Goal: Task Accomplishment & Management: Manage account settings

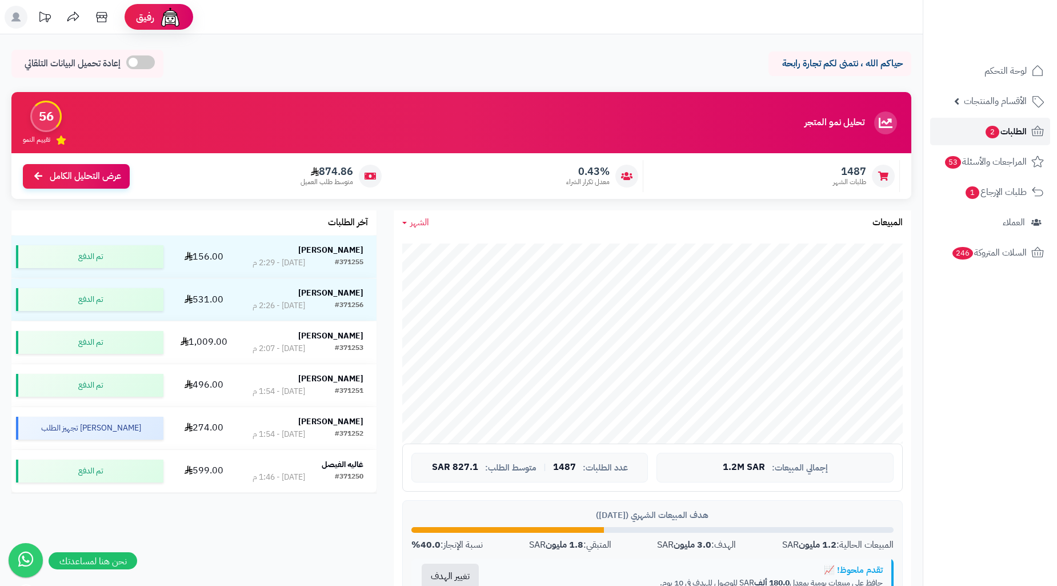
click at [976, 133] on link "الطلبات 2" at bounding box center [991, 131] width 120 height 27
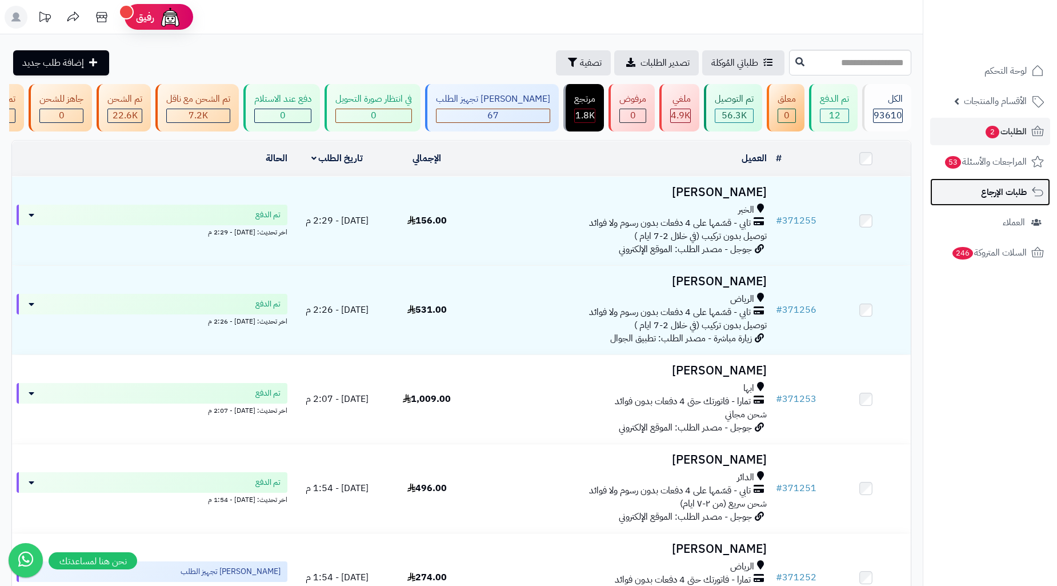
click at [990, 187] on span "طلبات الإرجاع" at bounding box center [1004, 192] width 46 height 16
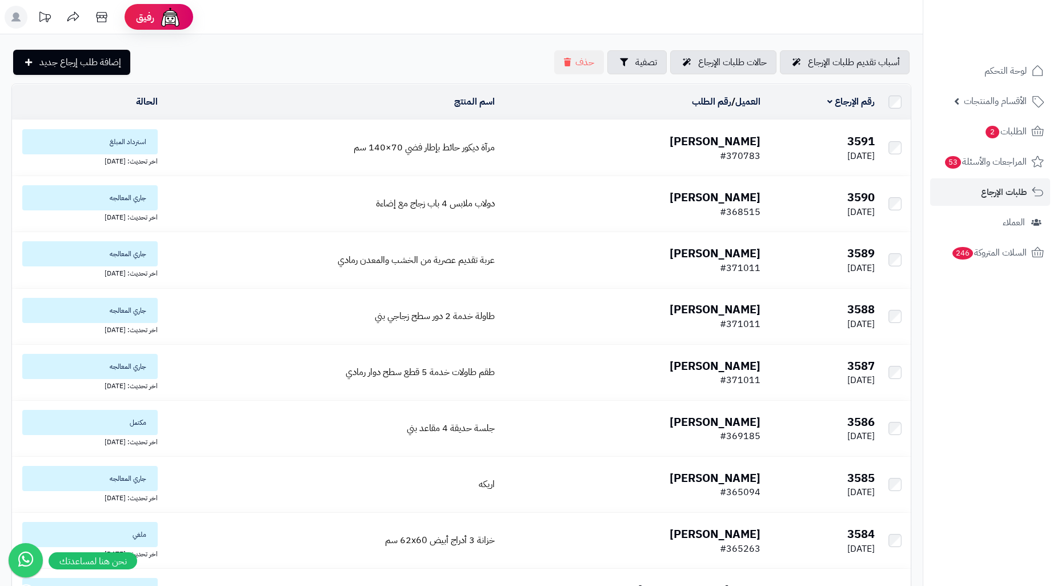
click at [230, 151] on td "مرآة ديكور حائط بإطار فضي 70×140 سم" at bounding box center [330, 147] width 337 height 55
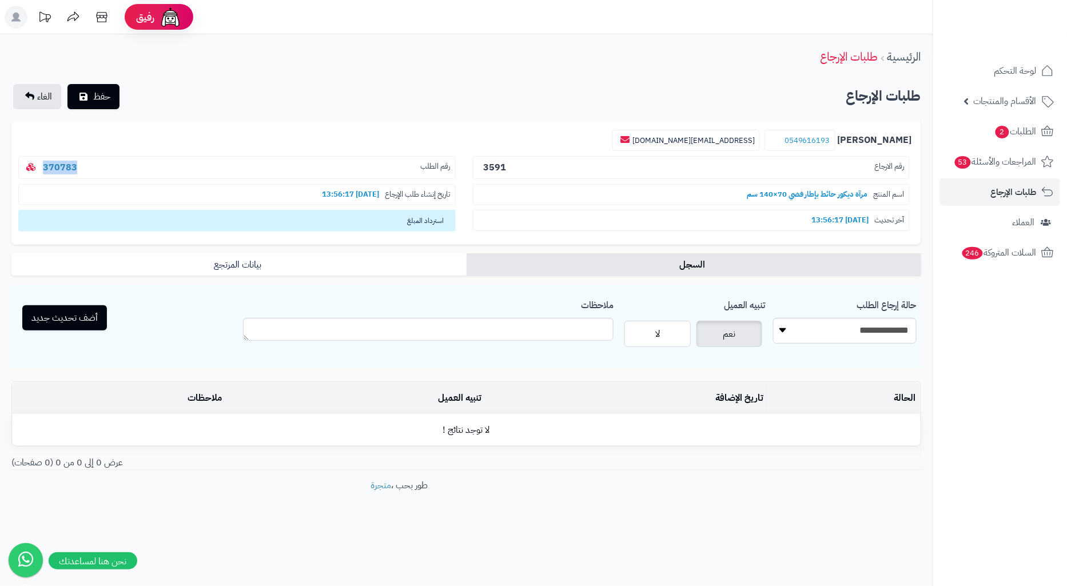
drag, startPoint x: 103, startPoint y: 167, endPoint x: 29, endPoint y: 166, distance: 73.7
click at [29, 166] on p "رقم الطلب 370783" at bounding box center [236, 167] width 437 height 23
copy link "370783"
drag, startPoint x: 837, startPoint y: 326, endPoint x: 862, endPoint y: 330, distance: 25.6
click at [838, 326] on select "**********" at bounding box center [844, 331] width 143 height 26
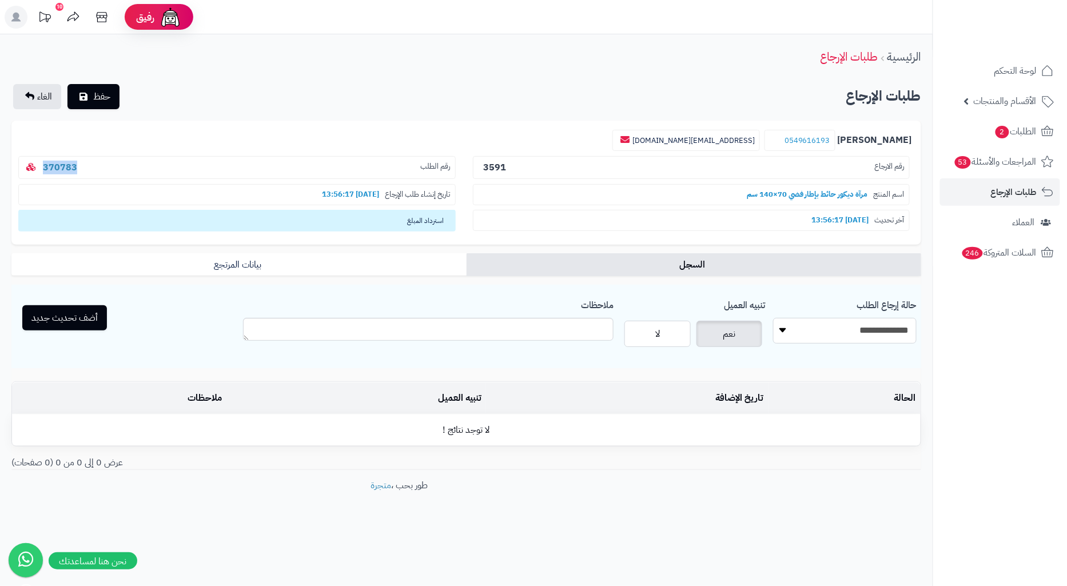
select select "*"
click at [773, 318] on select "**********" at bounding box center [844, 331] width 143 height 26
click at [63, 322] on button "أضف تحديث جديد" at bounding box center [64, 317] width 85 height 25
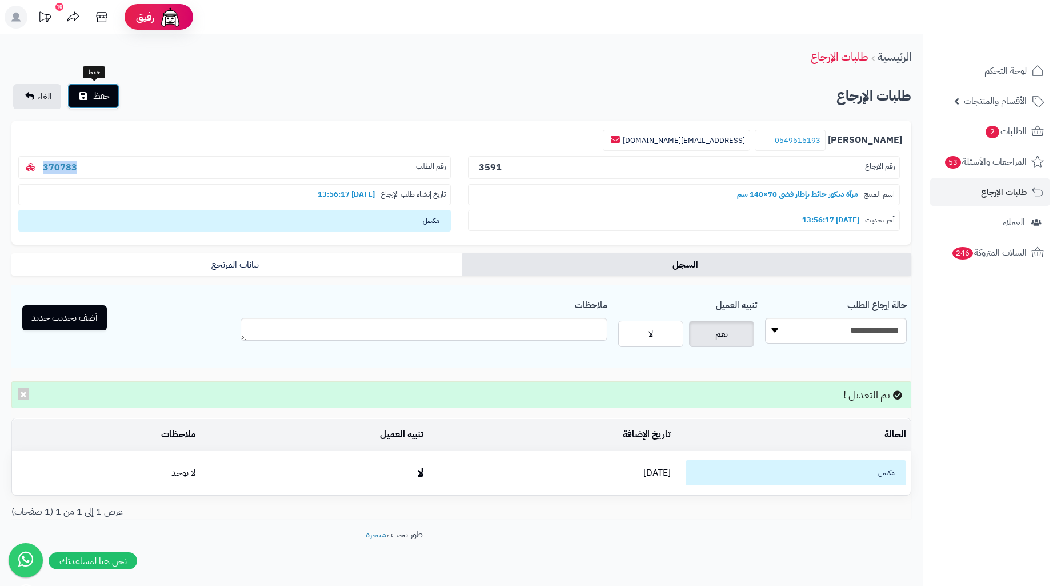
click at [81, 99] on icon "submit" at bounding box center [83, 95] width 8 height 9
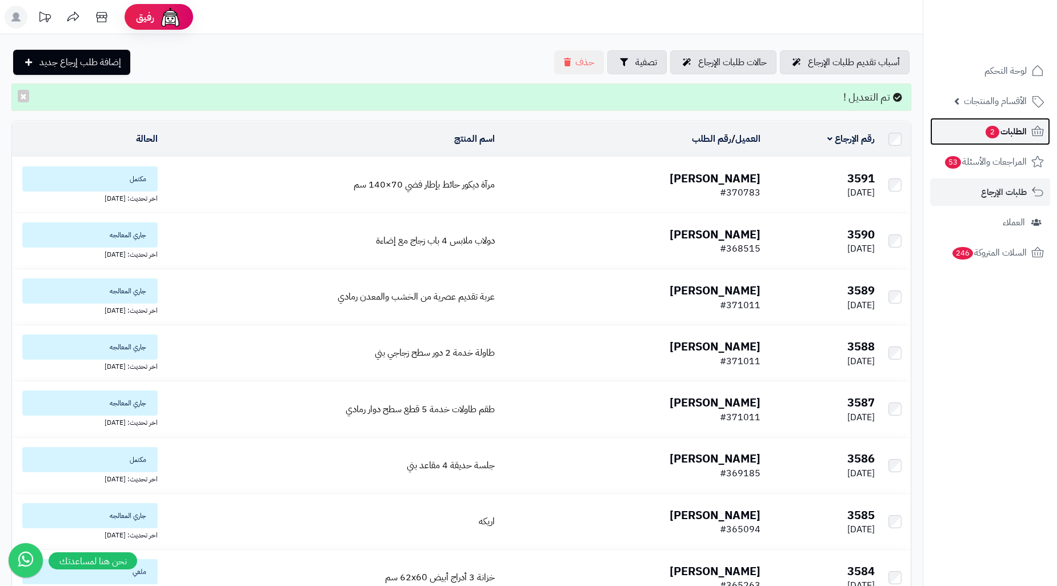
click at [986, 129] on span "2" at bounding box center [993, 132] width 14 height 13
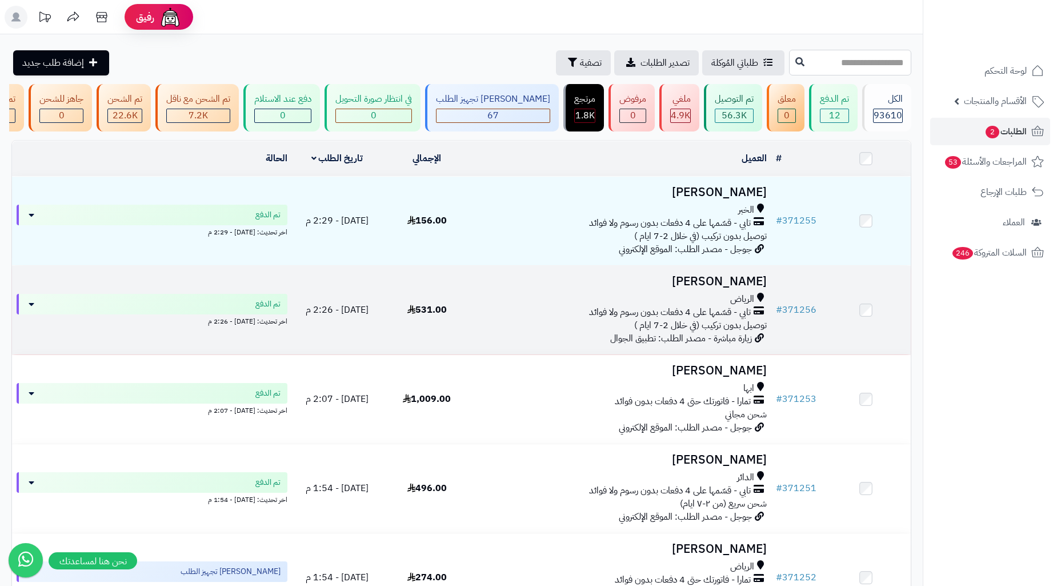
drag, startPoint x: 863, startPoint y: 69, endPoint x: 645, endPoint y: 318, distance: 330.9
click at [863, 69] on input "text" at bounding box center [850, 63] width 122 height 26
paste input "******"
type input "******"
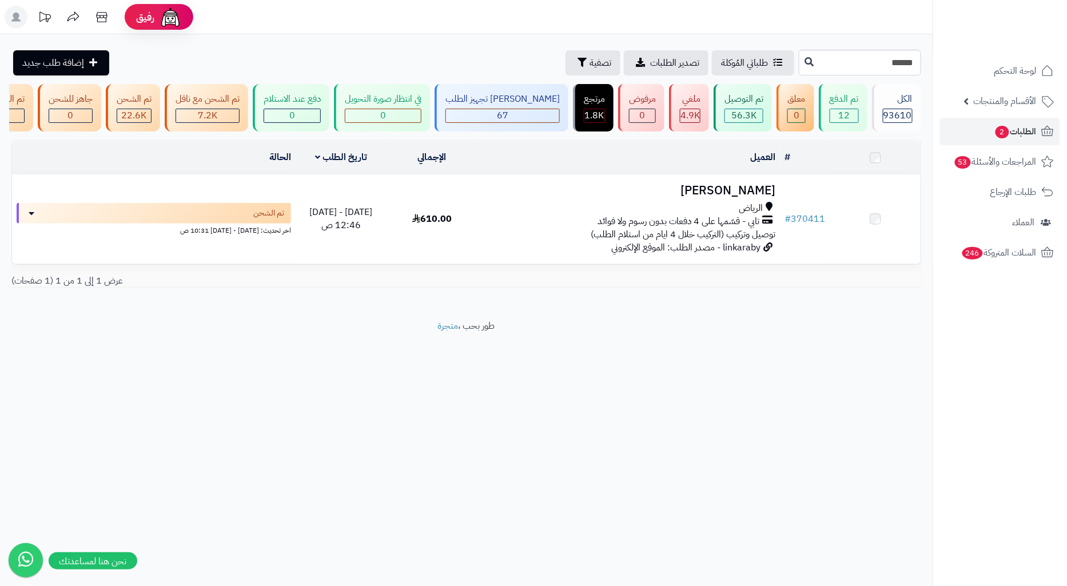
click at [442, 212] on td "610.00" at bounding box center [431, 219] width 91 height 89
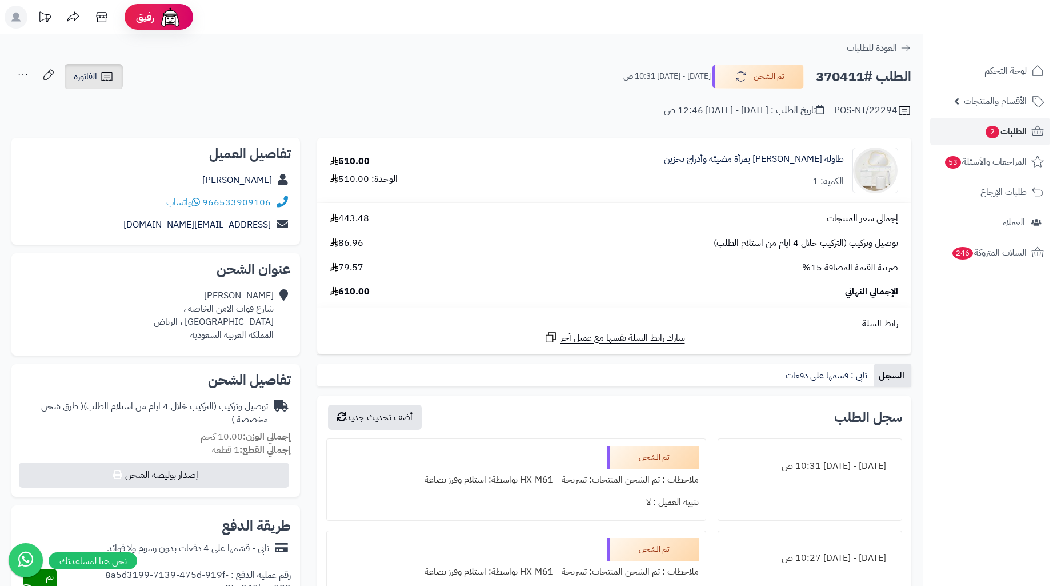
click at [94, 77] on span "الفاتورة" at bounding box center [85, 77] width 23 height 14
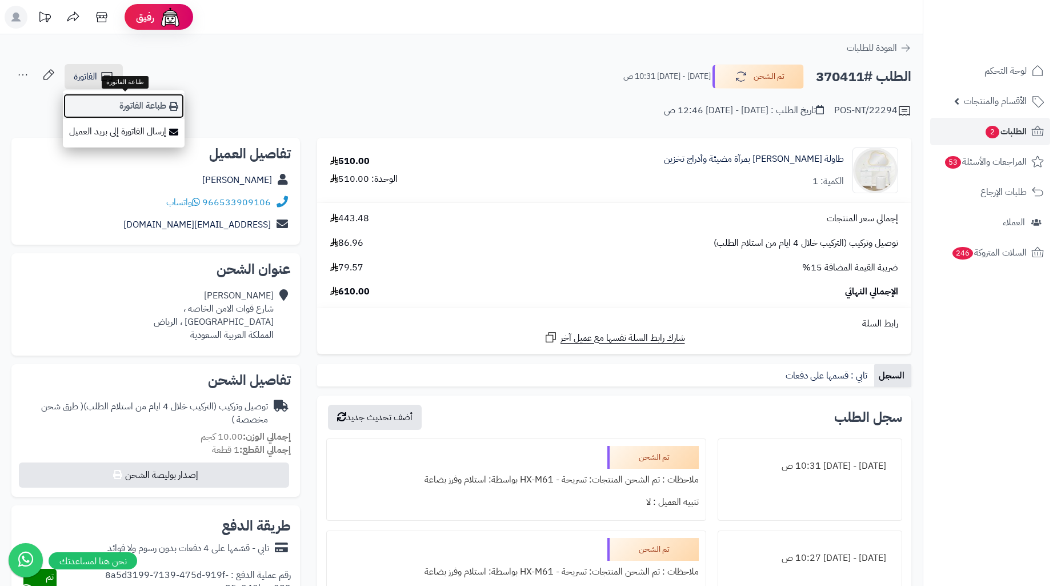
click at [136, 107] on link "طباعة الفاتورة" at bounding box center [124, 106] width 122 height 26
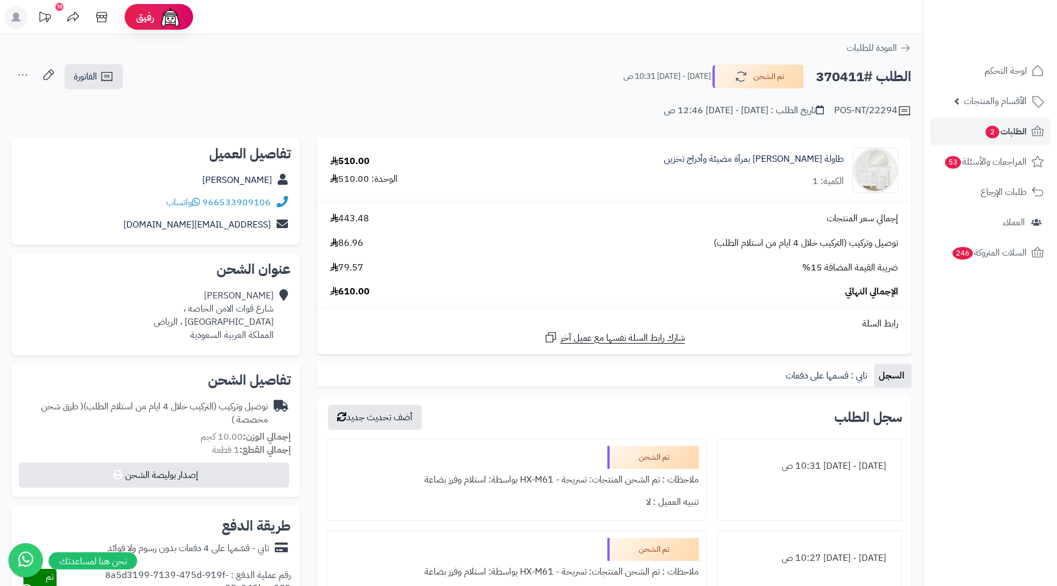
click at [835, 78] on h2 "الطلب #370411" at bounding box center [863, 76] width 95 height 23
copy h2 "370411"
click at [992, 138] on span "2" at bounding box center [993, 132] width 14 height 13
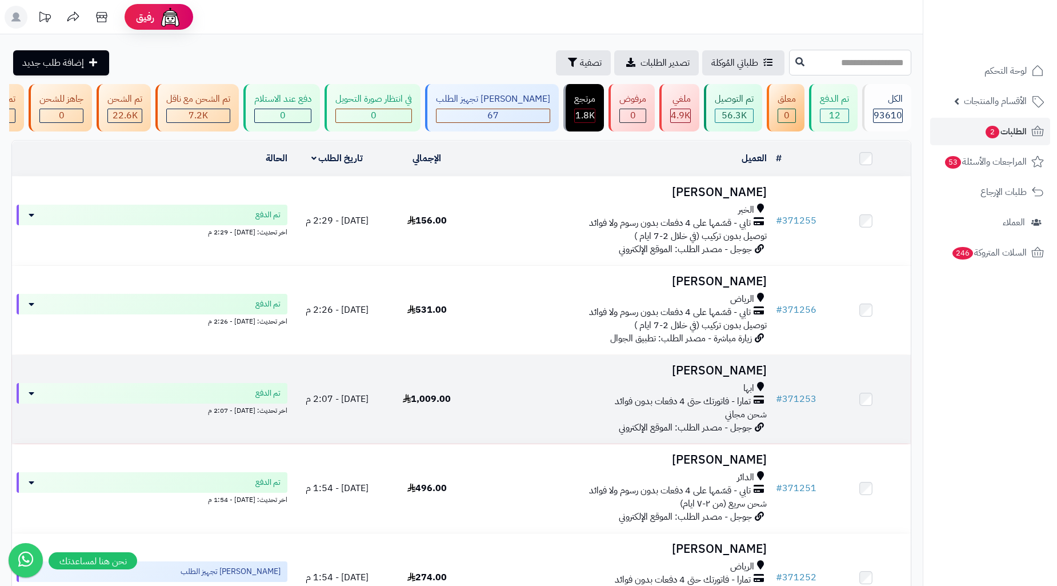
drag, startPoint x: 861, startPoint y: 63, endPoint x: 738, endPoint y: 378, distance: 338.8
click at [861, 63] on input "text" at bounding box center [850, 63] width 122 height 26
paste input "******"
type input "******"
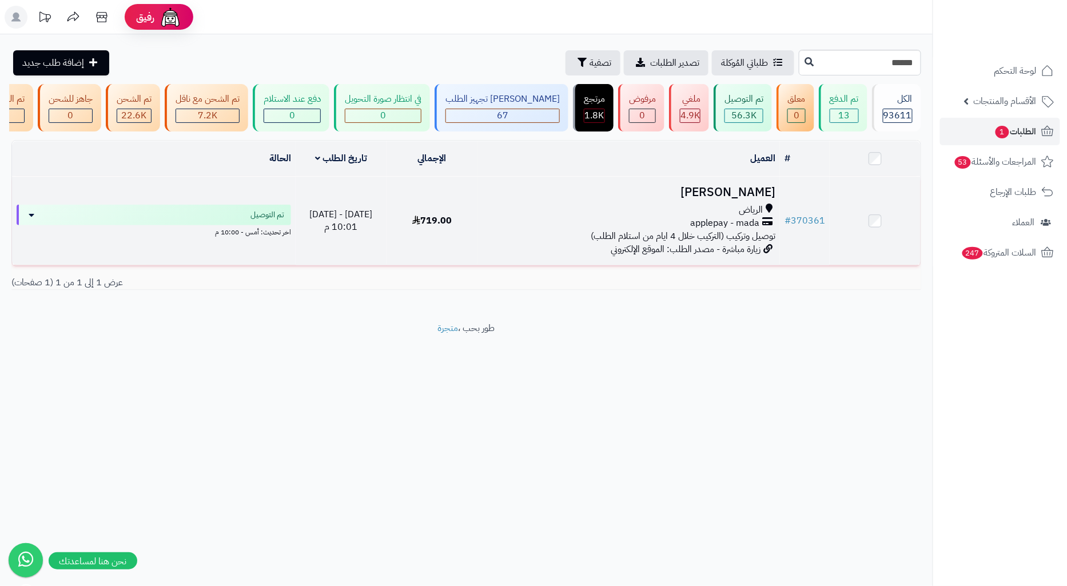
click at [366, 220] on span "السبت - ١٦ أغسطس ٢٠٢٥ - 10:01 م" at bounding box center [341, 220] width 63 height 27
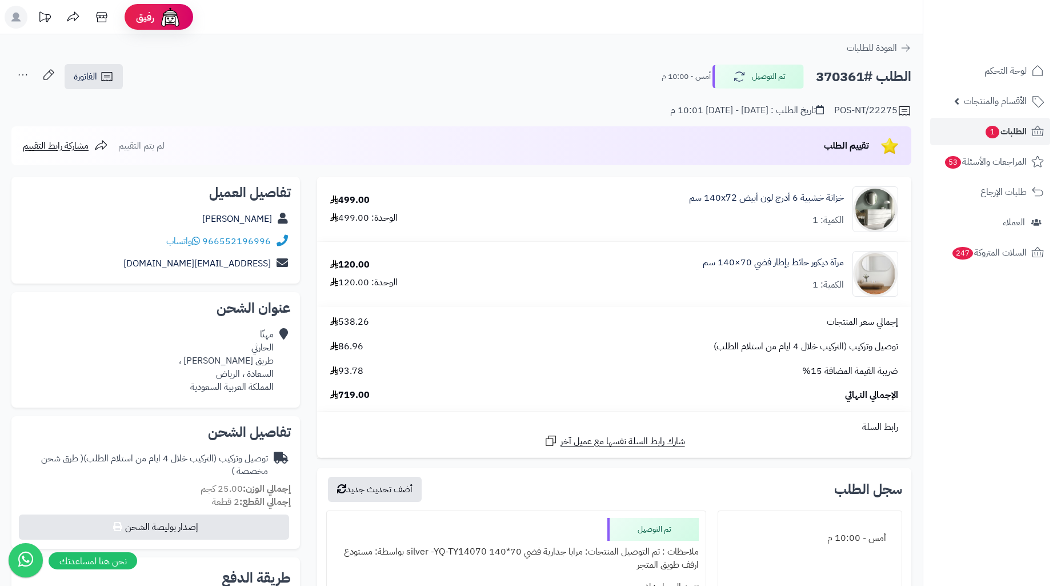
click at [837, 73] on h2 "الطلب #370361" at bounding box center [863, 76] width 95 height 23
copy h2 "370361"
click at [253, 368] on div "مهنّا الحارثي طريق هارون الرشيد ، السعادة ، الرياض المملكة العربية السعودية" at bounding box center [226, 360] width 95 height 65
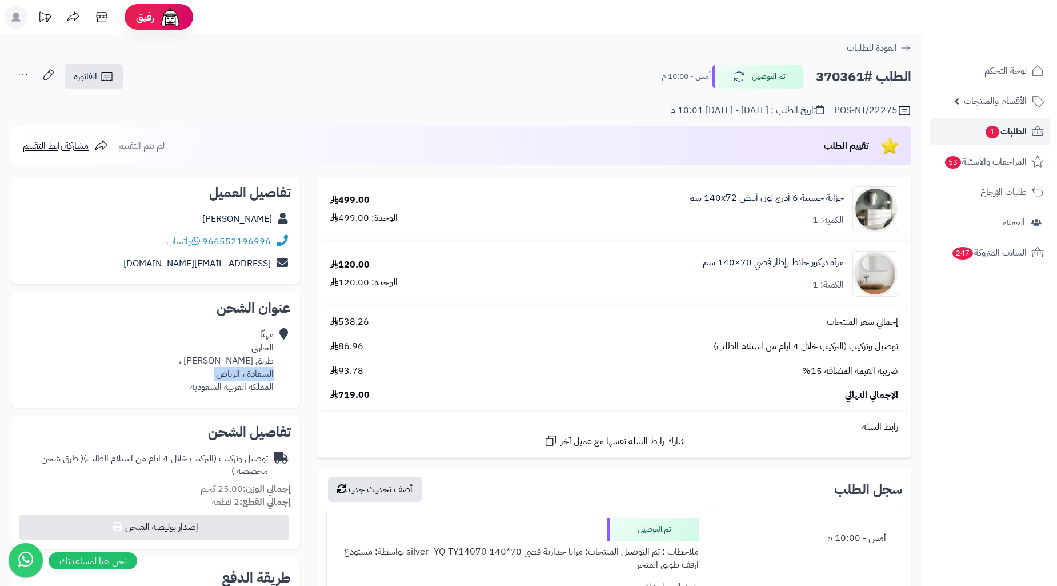
click at [253, 368] on div "مهنّا الحارثي طريق هارون الرشيد ، السعادة ، الرياض المملكة العربية السعودية" at bounding box center [226, 360] width 95 height 65
copy div "السعادة ، الرياض"
click at [91, 66] on link "الفاتورة" at bounding box center [94, 76] width 58 height 25
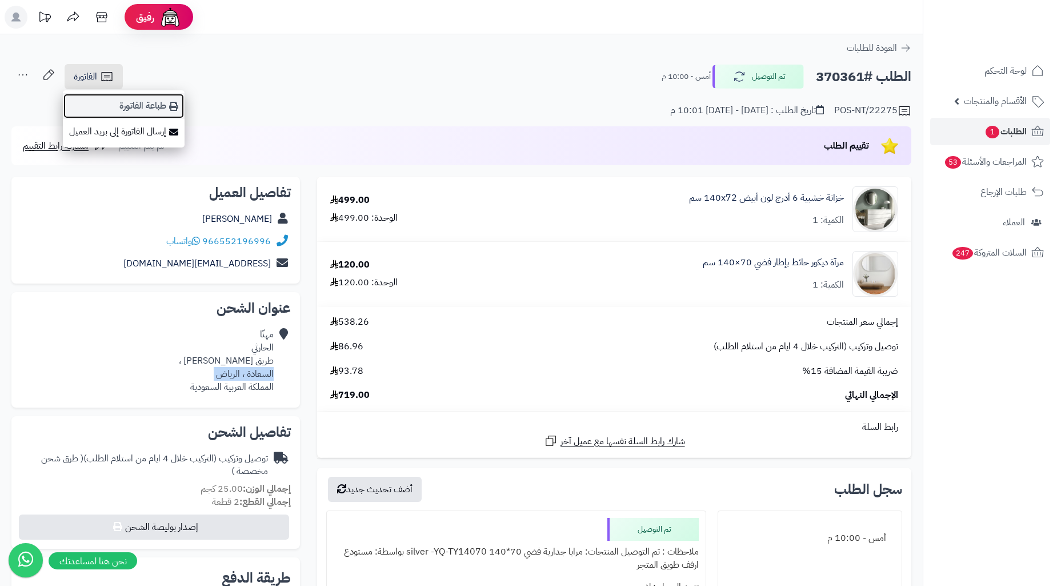
click at [177, 109] on icon at bounding box center [173, 106] width 9 height 9
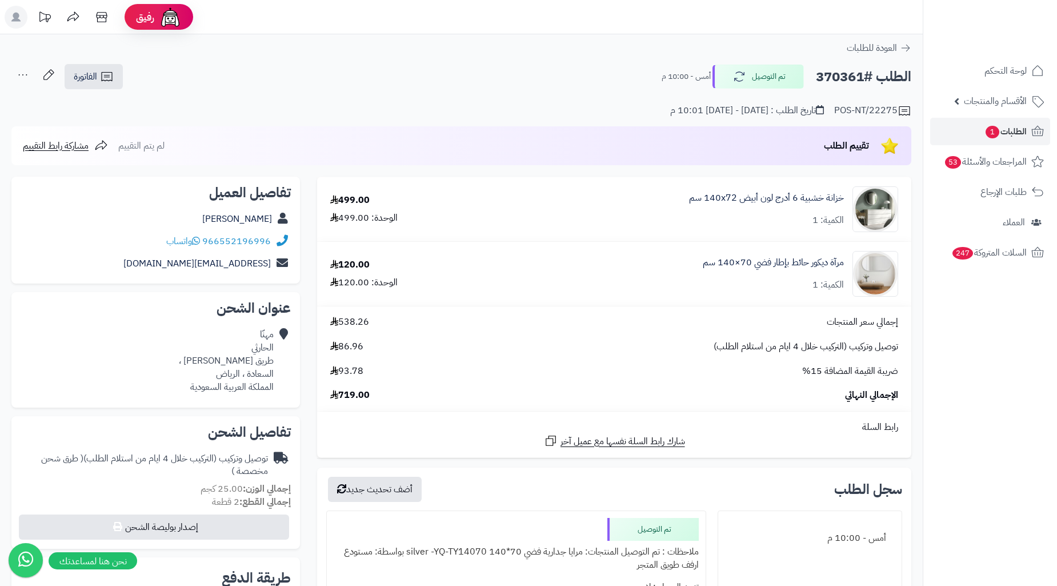
click at [843, 80] on h2 "الطلب #370361" at bounding box center [863, 76] width 95 height 23
copy h2 "370361"
click at [958, 140] on link "الطلبات 1" at bounding box center [991, 131] width 120 height 27
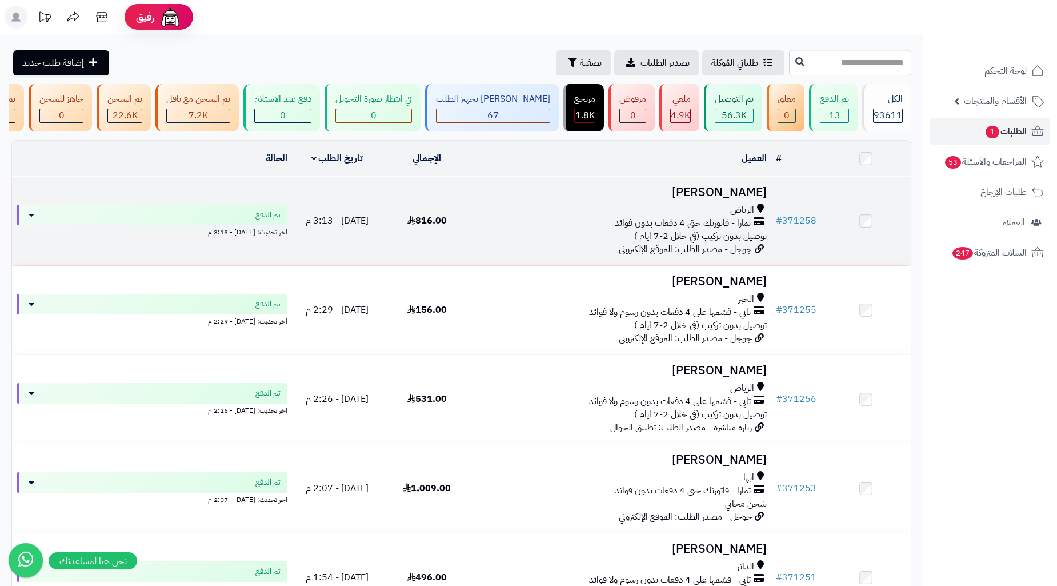
click at [376, 225] on td "[DATE] - 3:13 م" at bounding box center [337, 221] width 90 height 89
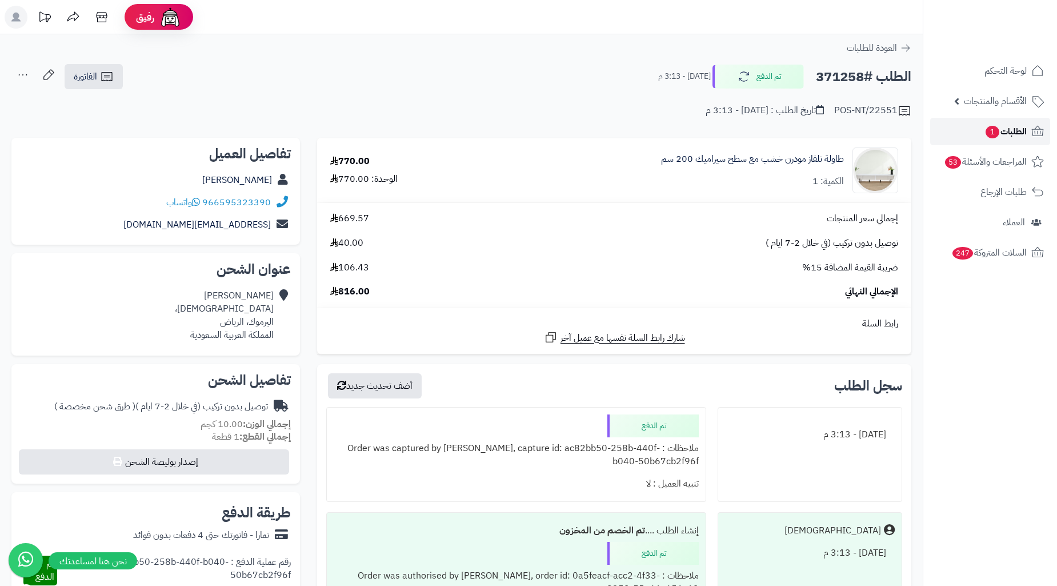
click at [1027, 129] on span "الطلبات 1" at bounding box center [1006, 131] width 42 height 16
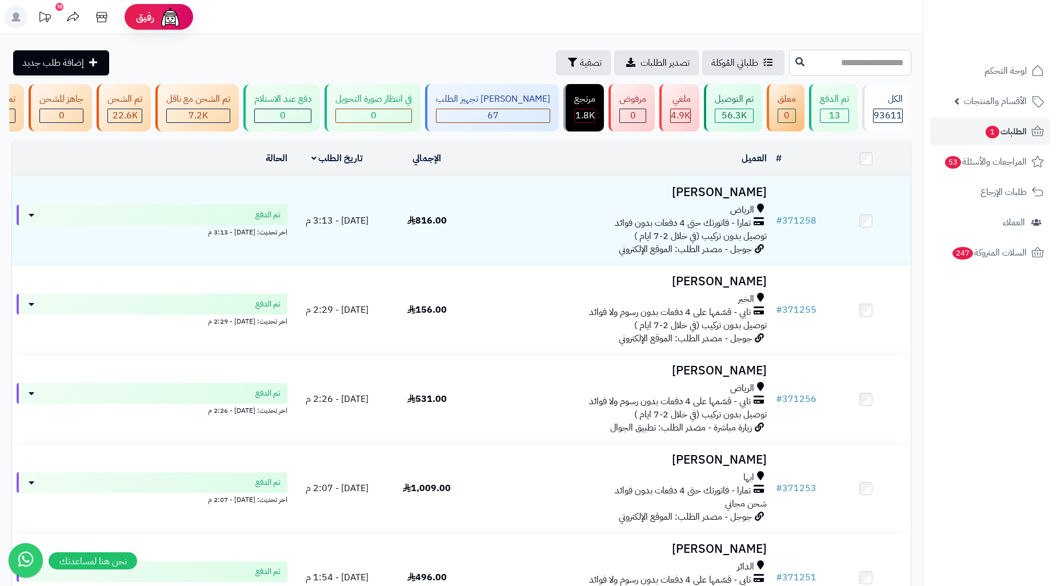
drag, startPoint x: 856, startPoint y: 55, endPoint x: 940, endPoint y: 26, distance: 88.9
click at [856, 55] on input "text" at bounding box center [850, 63] width 122 height 26
paste input "******"
type input "******"
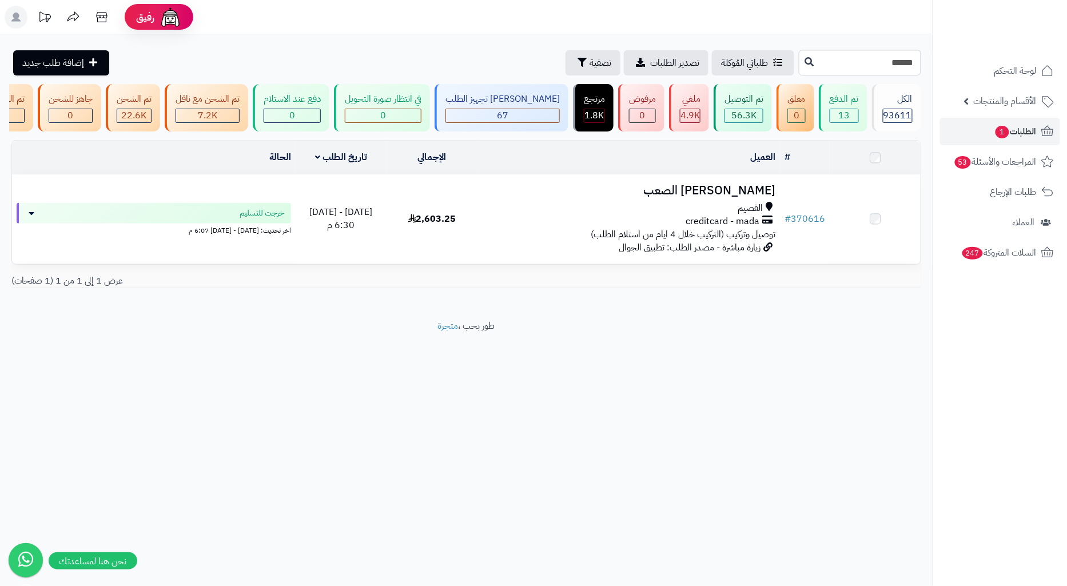
click at [683, 197] on h3 "ابراهيم الصعب الصعب" at bounding box center [628, 190] width 293 height 13
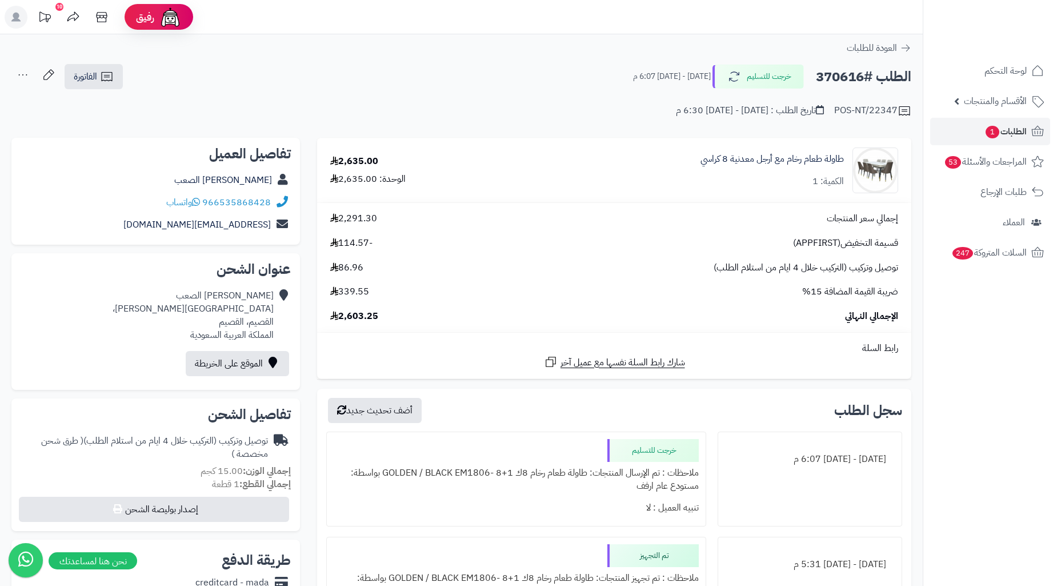
click at [836, 79] on h2 "الطلب #370616" at bounding box center [863, 76] width 95 height 23
copy h2 "370616"
click at [113, 72] on icon at bounding box center [107, 77] width 14 height 14
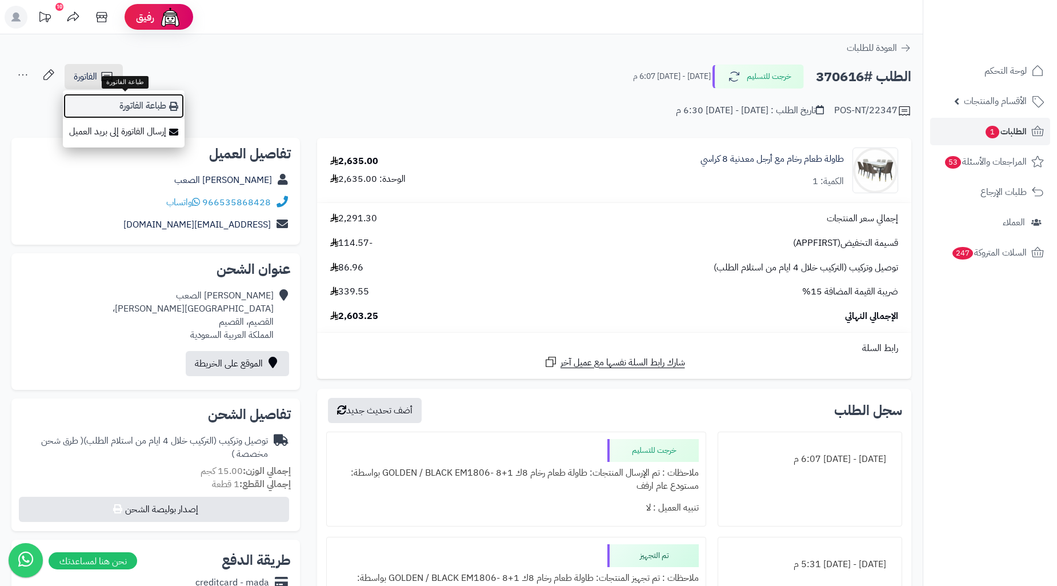
click at [138, 110] on link "طباعة الفاتورة" at bounding box center [124, 106] width 122 height 26
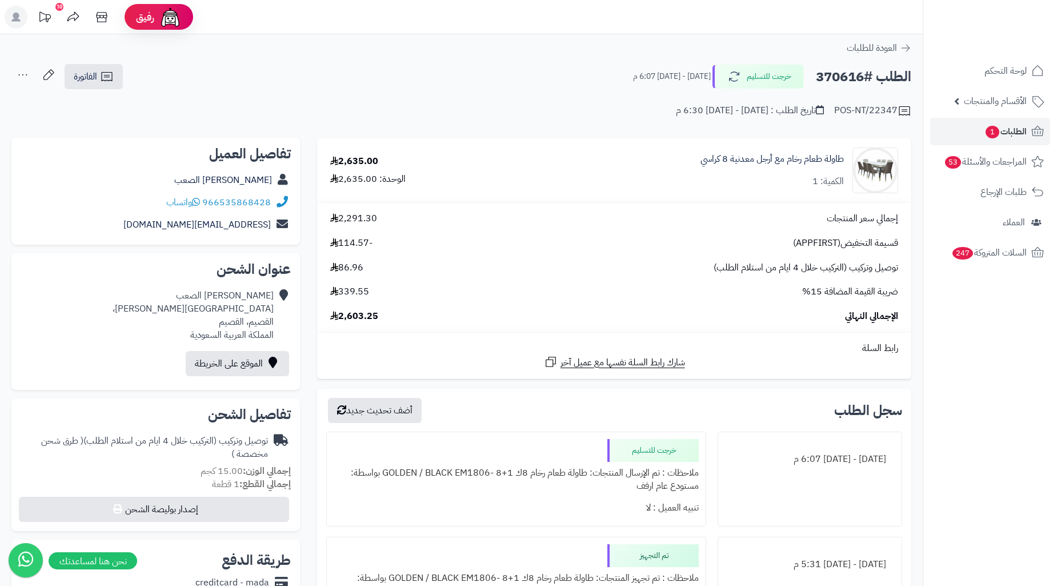
copy h2 "370616"
click at [981, 135] on link "الطلبات 1" at bounding box center [991, 131] width 120 height 27
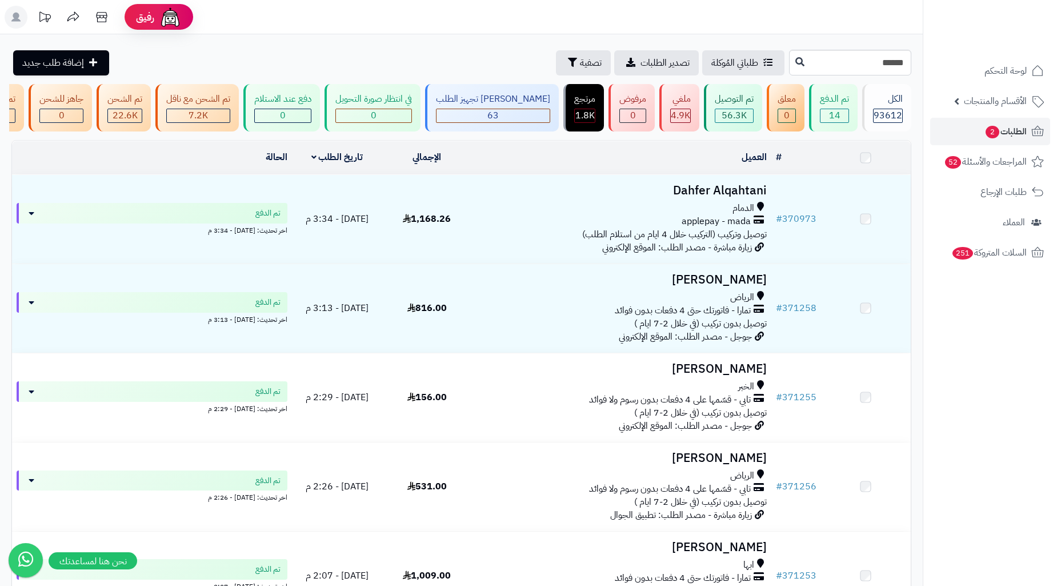
type input "******"
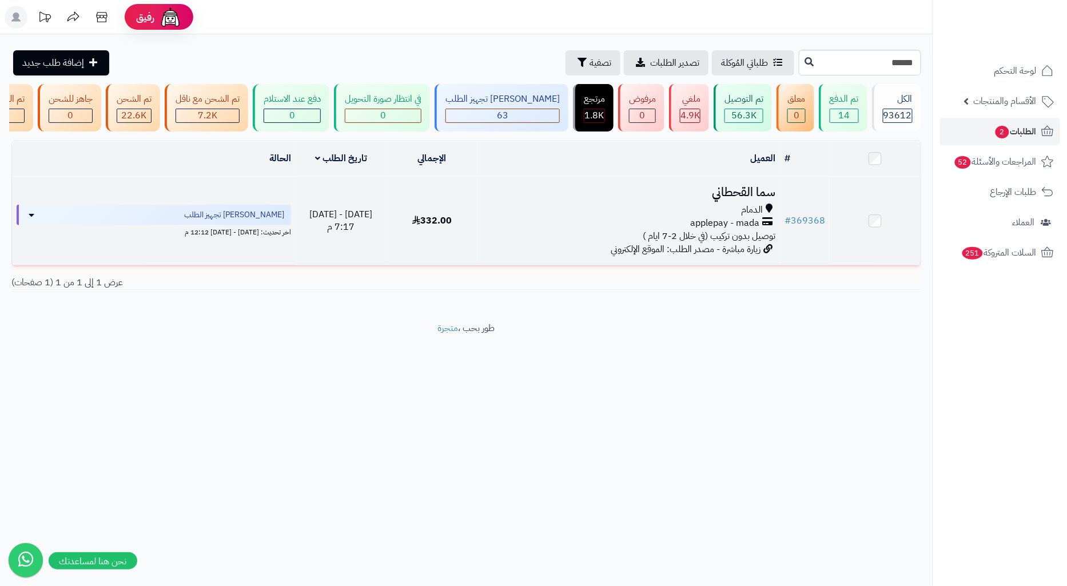
click at [717, 199] on h3 "سما القحطاني" at bounding box center [628, 192] width 293 height 13
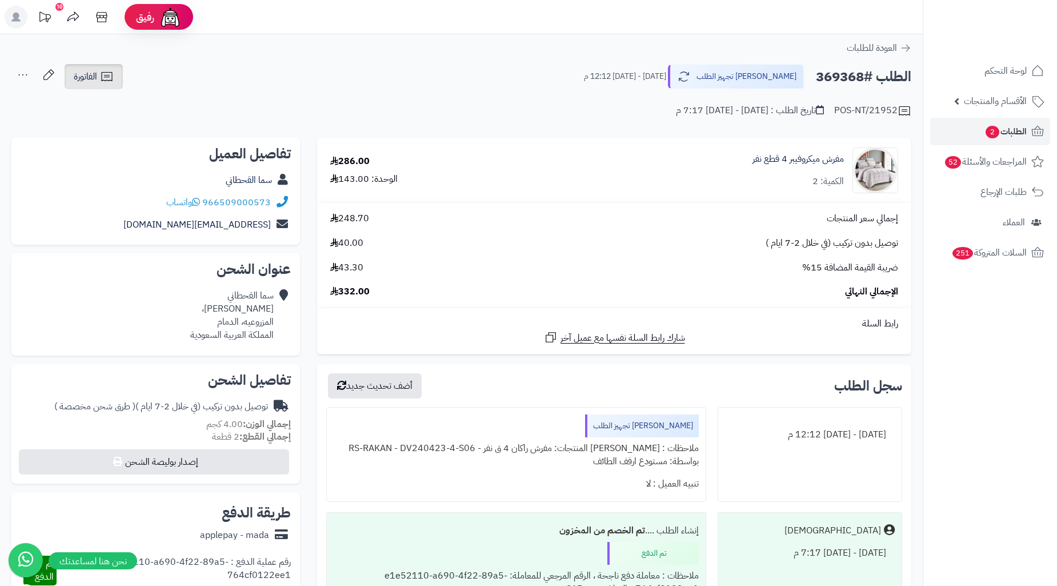
click at [111, 78] on icon at bounding box center [107, 77] width 14 height 14
drag, startPoint x: 284, startPoint y: 78, endPoint x: 189, endPoint y: 2, distance: 121.2
click at [274, 73] on div "الطلب #369368 جاري تجهيز الطلب [DATE] - [DATE] 12:12 م الفاتورة طباعة الفاتورة …" at bounding box center [461, 76] width 900 height 27
drag, startPoint x: 278, startPoint y: 190, endPoint x: 206, endPoint y: 205, distance: 73.4
click at [206, 205] on div "966509000573 واتساب" at bounding box center [156, 202] width 270 height 22
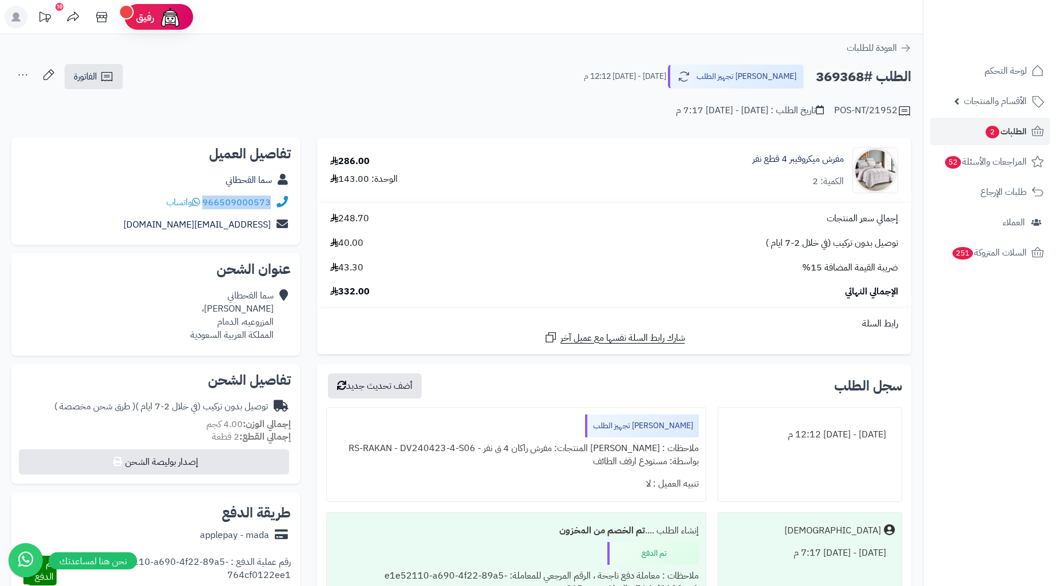
copy div "966509000573"
click at [512, 70] on div "الطلب #369368 جاري تجهيز الطلب [DATE] - [DATE] 12:12 م الفاتورة طباعة الفاتورة …" at bounding box center [461, 76] width 900 height 27
